Goal: Check status: Check status

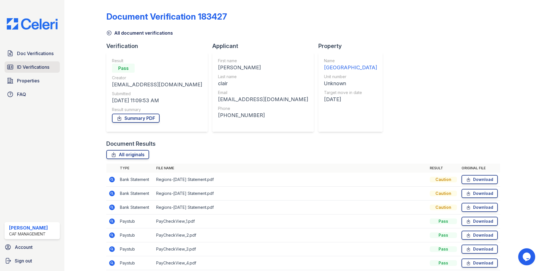
click at [27, 69] on span "ID Verifications" at bounding box center [33, 67] width 32 height 7
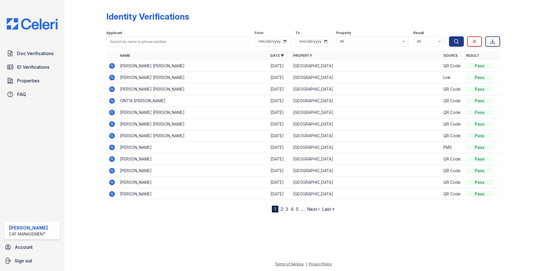
click at [112, 77] on icon at bounding box center [111, 76] width 1 height 1
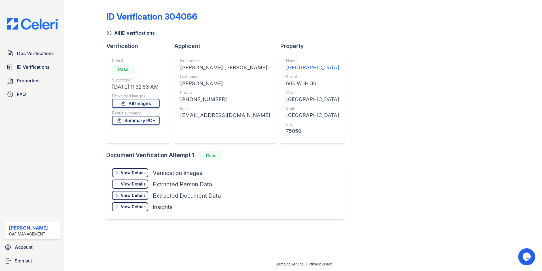
click at [138, 172] on div "View Details" at bounding box center [133, 173] width 25 height 6
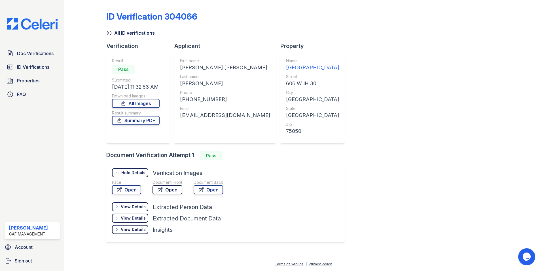
click at [168, 188] on link "Open" at bounding box center [168, 189] width 30 height 9
click at [207, 187] on link "Open" at bounding box center [208, 189] width 29 height 9
